Goal: Navigation & Orientation: Find specific page/section

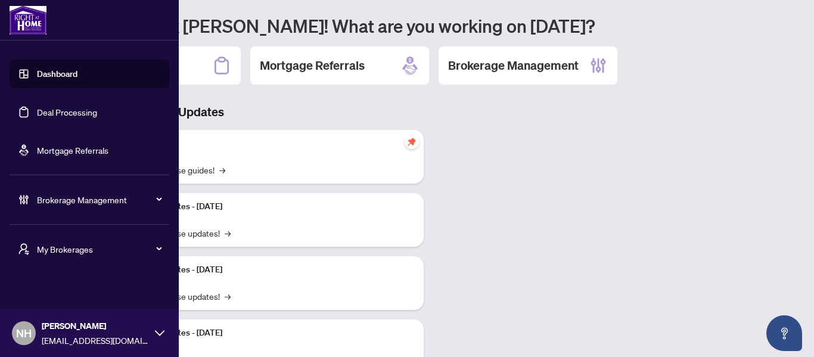
click at [60, 251] on span "My Brokerages" at bounding box center [99, 249] width 124 height 13
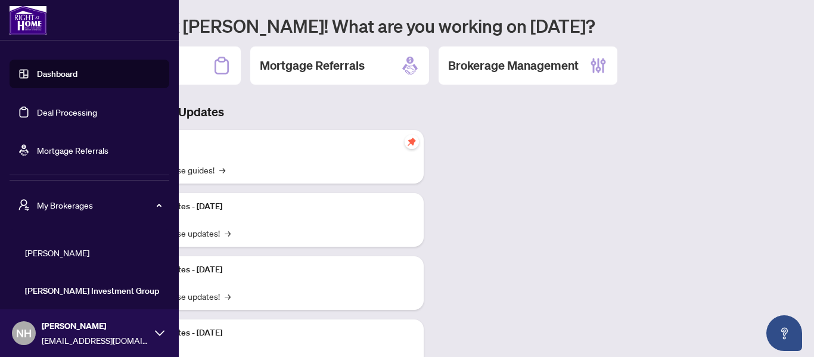
click at [45, 256] on span "[PERSON_NAME]" at bounding box center [93, 252] width 136 height 13
